Goal: Task Accomplishment & Management: Manage account settings

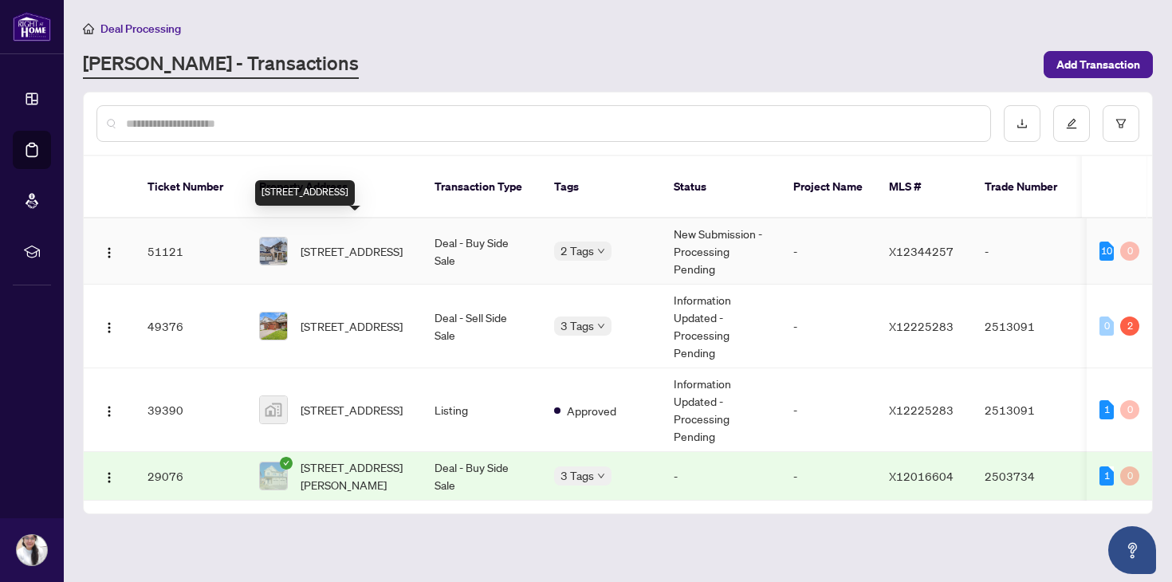
click at [313, 242] on span "[STREET_ADDRESS]" at bounding box center [352, 251] width 102 height 18
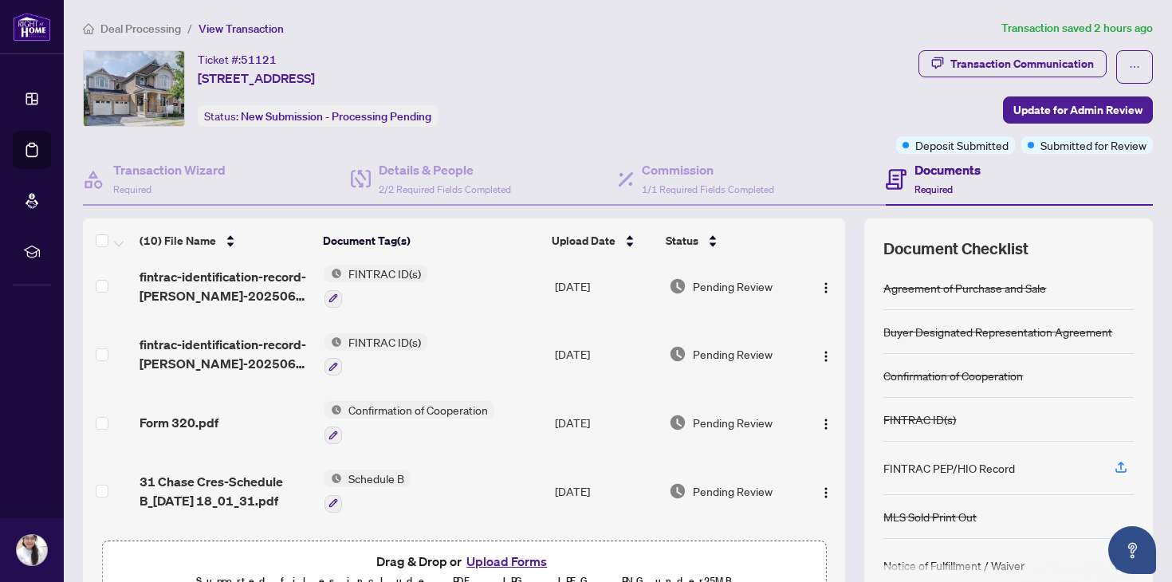
scroll to position [279, 0]
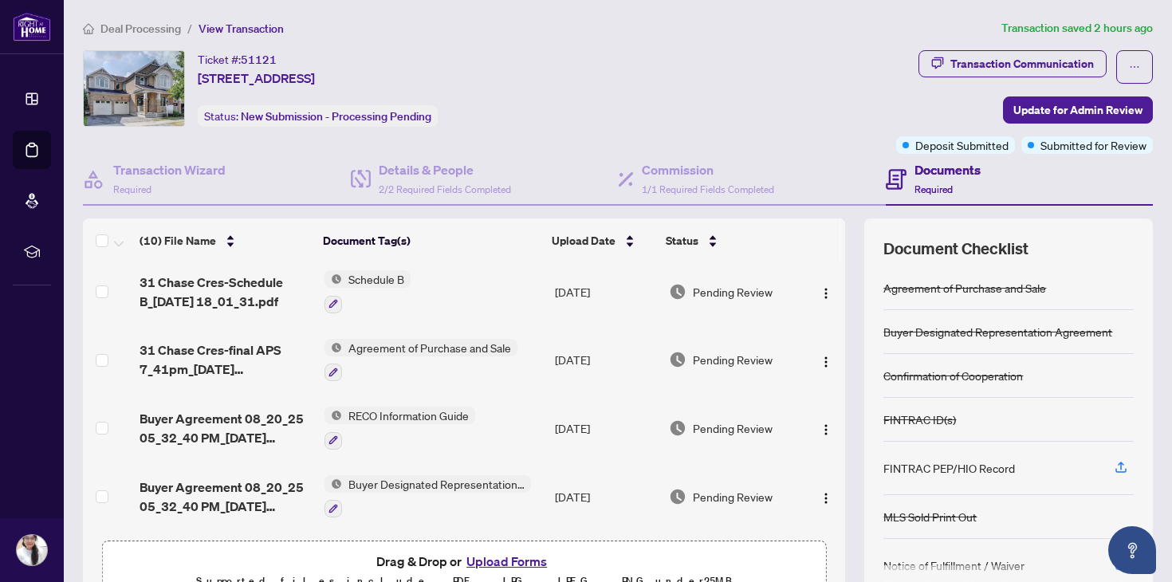
click at [499, 557] on button "Upload Forms" at bounding box center [507, 561] width 90 height 21
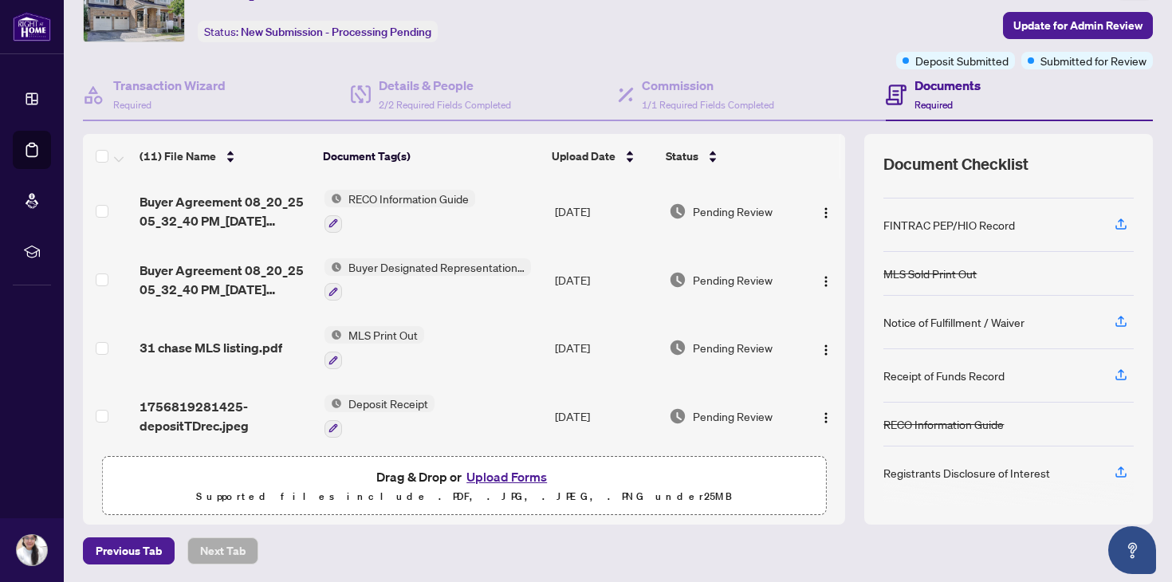
scroll to position [0, 0]
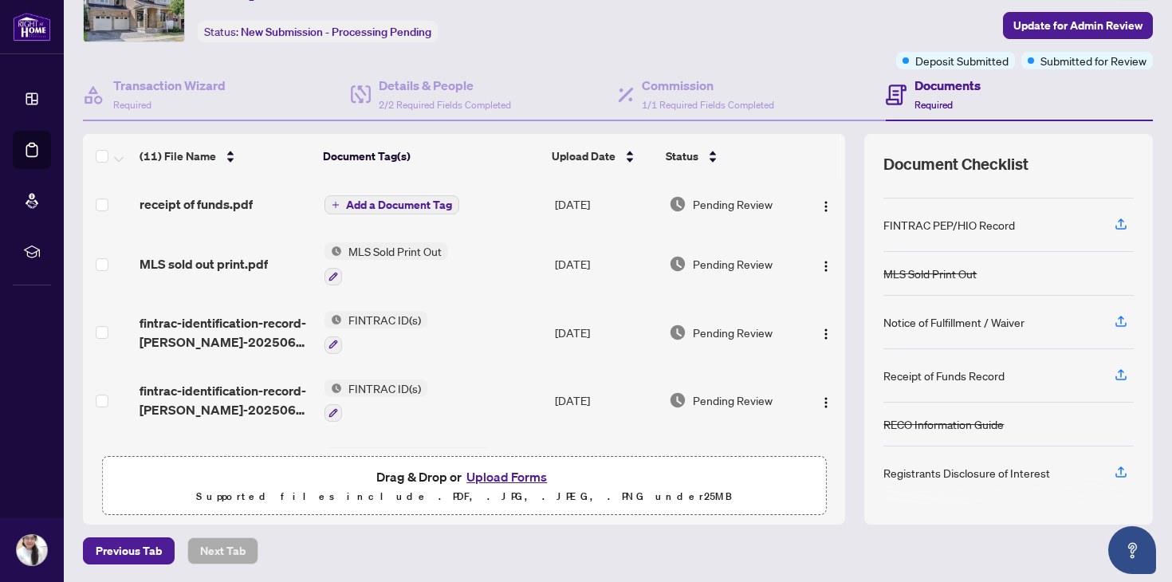
click at [383, 201] on span "Add a Document Tag" at bounding box center [399, 204] width 106 height 11
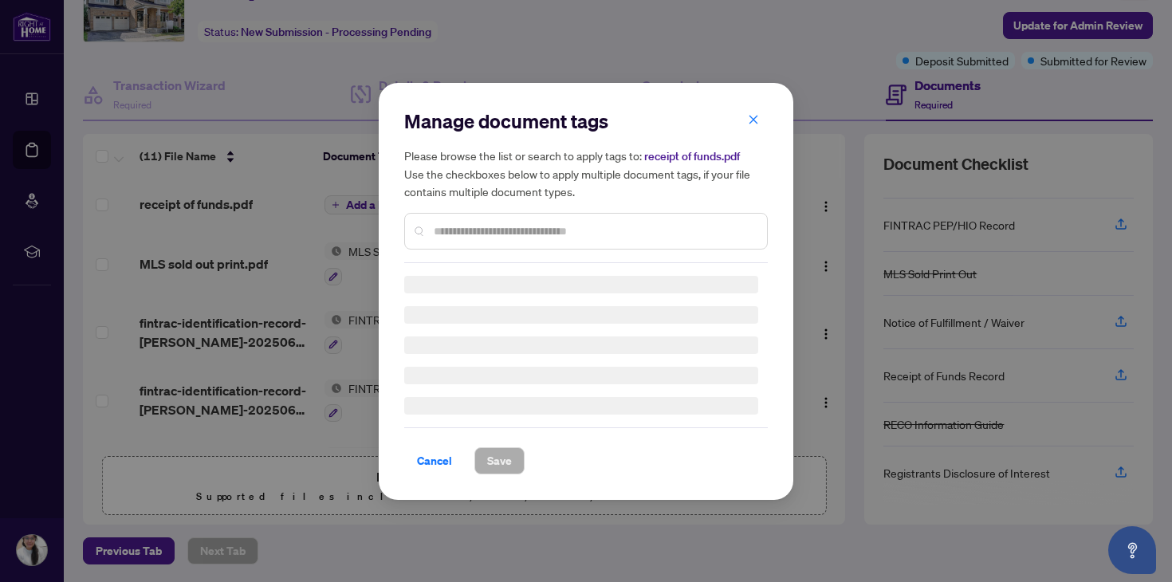
click at [478, 231] on input "text" at bounding box center [594, 231] width 321 height 18
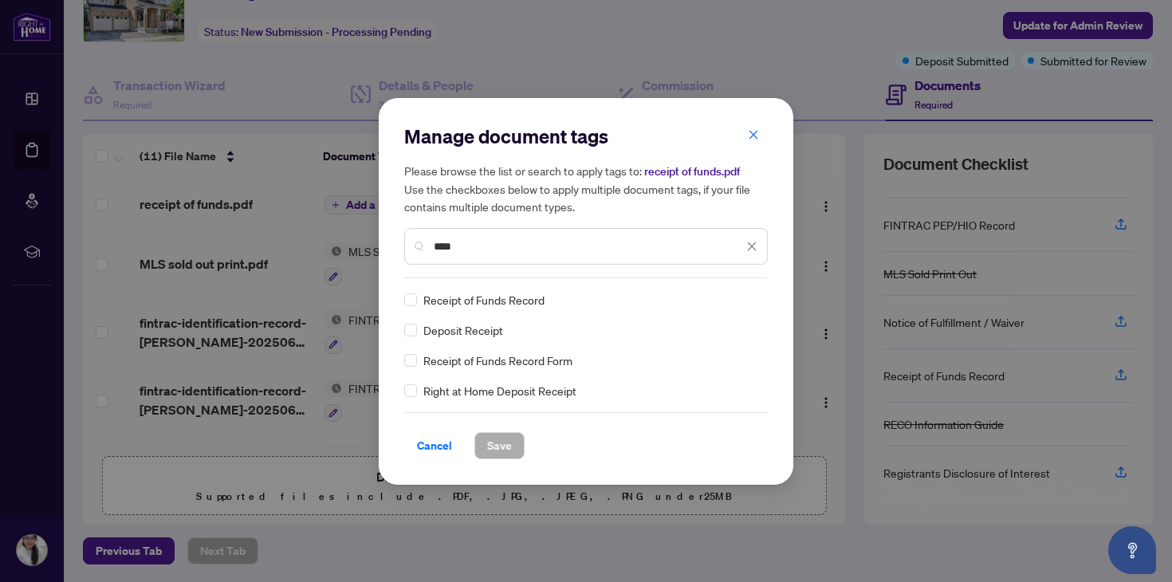
type input "****"
click at [503, 443] on span "Save" at bounding box center [499, 446] width 25 height 26
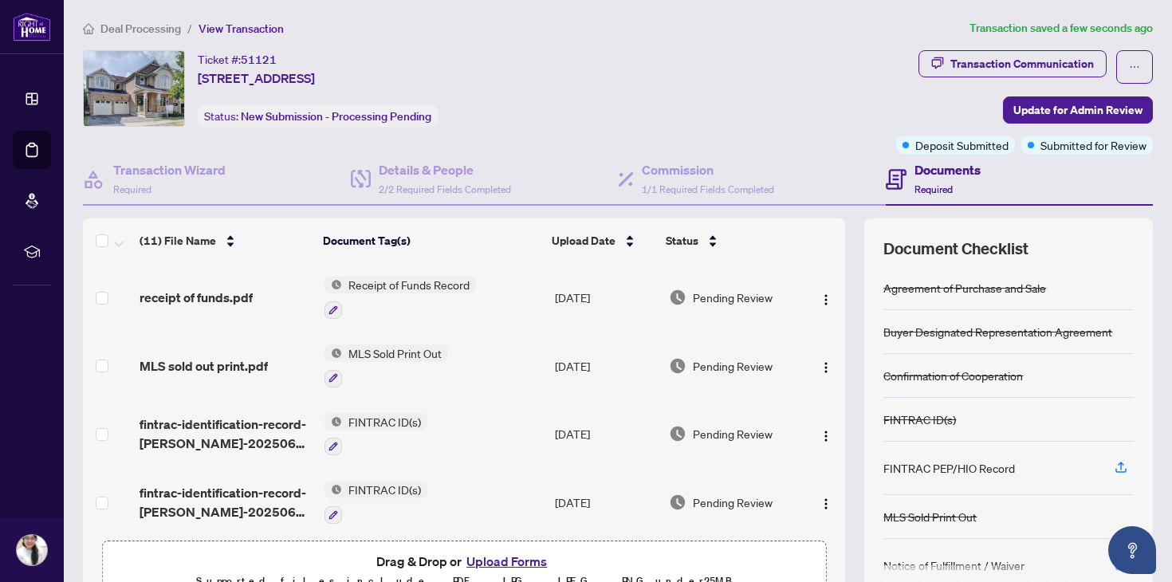
click at [123, 27] on span "Deal Processing" at bounding box center [140, 29] width 81 height 14
